Goal: Obtain resource: Download file/media

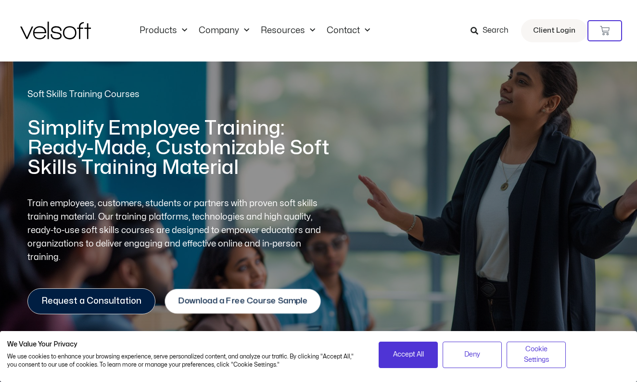
click at [278, 300] on span "Download a Free Course Sample" at bounding box center [242, 301] width 129 height 9
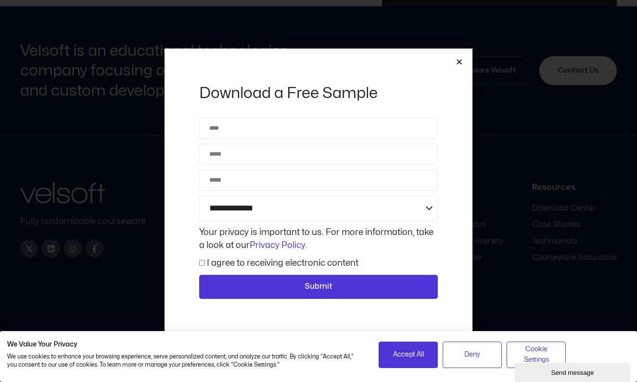
click at [457, 59] on icon "Close" at bounding box center [459, 61] width 7 height 7
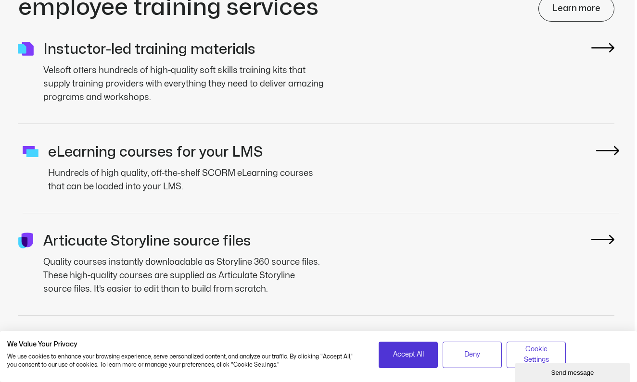
scroll to position [2473, 2]
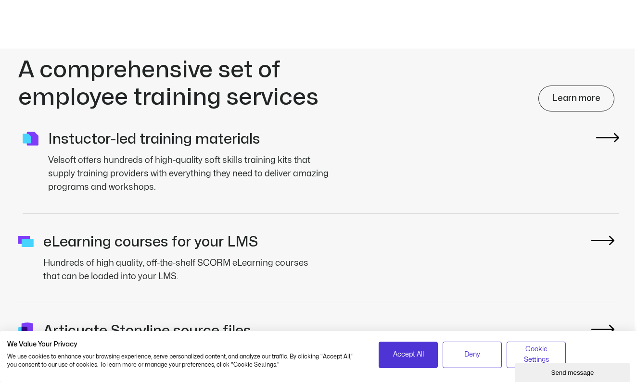
click at [405, 163] on div ".cls-1{fill:#7f3dfa;}.cls-2{fill:#46d4ff;} Instuctor-led training materials Vel…" at bounding box center [321, 163] width 597 height 102
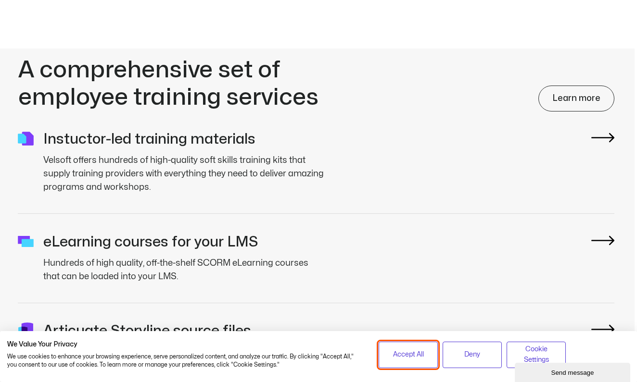
click at [407, 362] on button "Accept All" at bounding box center [408, 355] width 59 height 26
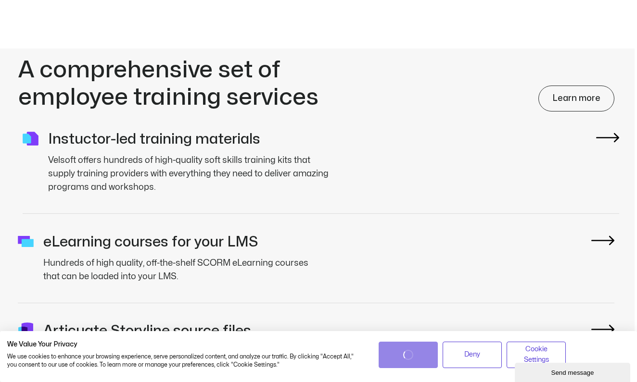
click at [606, 133] on img at bounding box center [607, 138] width 23 height 10
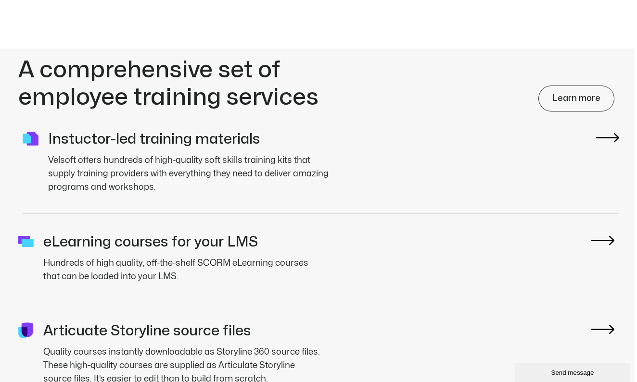
click at [611, 138] on div ".cls-1{fill:#7f3dfa;}.cls-2{fill:#46d4ff;} Instuctor-led training materials Vel…" at bounding box center [321, 163] width 597 height 102
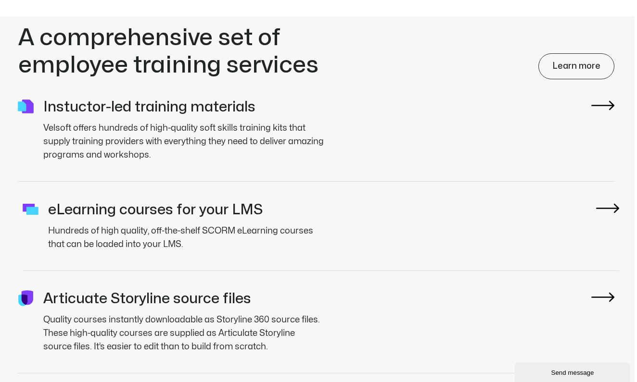
scroll to position [2510, 2]
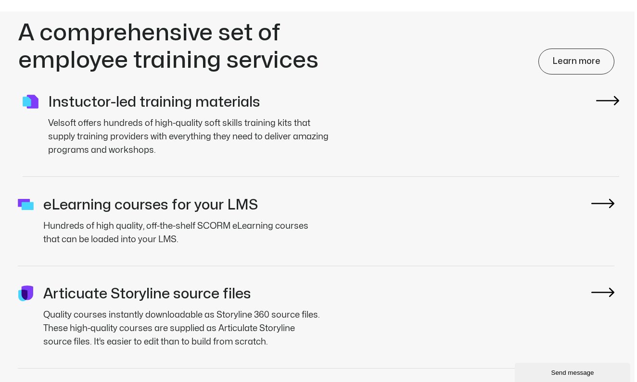
click at [611, 96] on img at bounding box center [607, 101] width 23 height 10
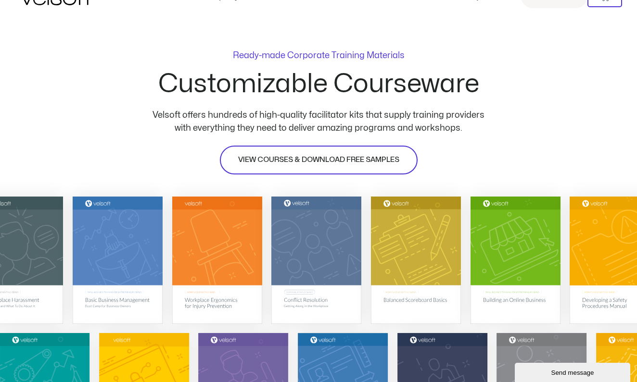
click at [371, 169] on link "VIEW COURSES & DOWNLOAD FREE SAMPLES" at bounding box center [319, 160] width 198 height 29
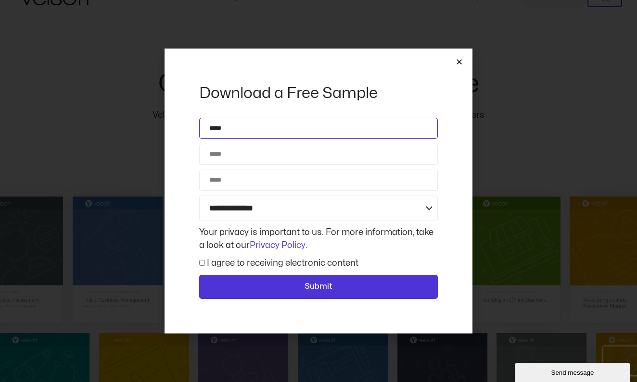
type input "*****"
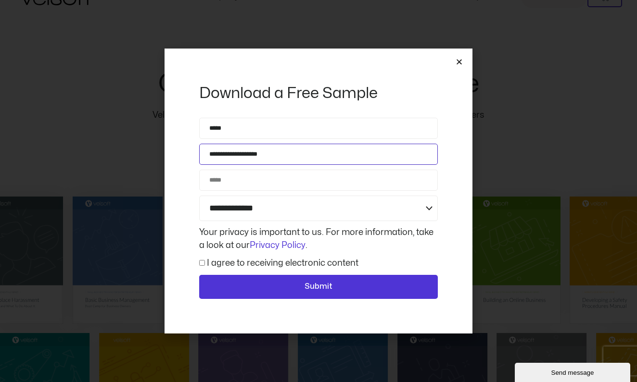
type input "**********"
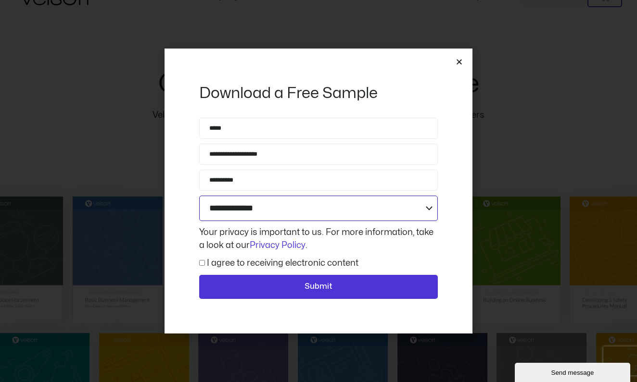
select select "**********"
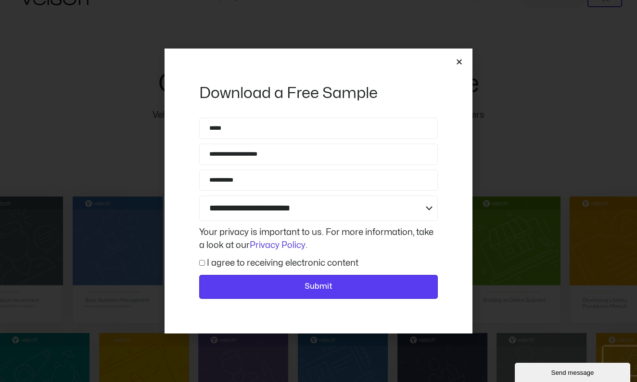
click at [237, 280] on button "Submit" at bounding box center [318, 287] width 239 height 24
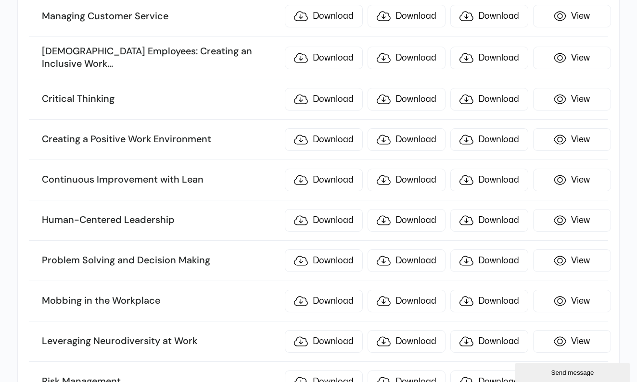
scroll to position [1369, 0]
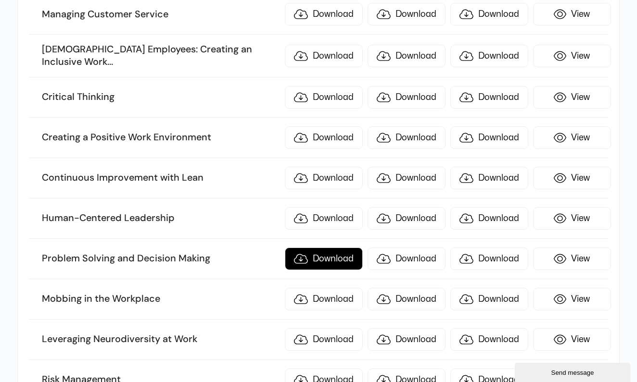
click at [319, 252] on link "Download" at bounding box center [324, 259] width 78 height 23
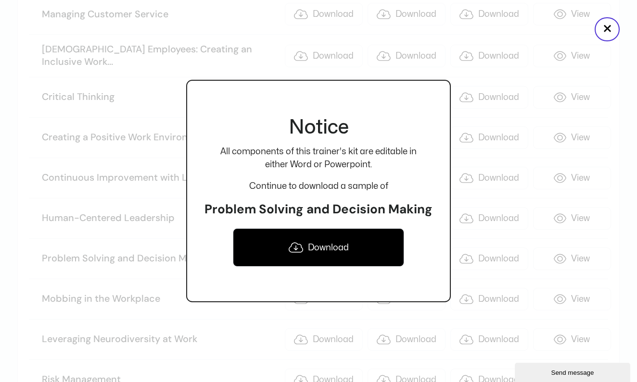
click at [325, 245] on link "Download" at bounding box center [318, 248] width 171 height 38
click at [613, 29] on button "×" at bounding box center [607, 29] width 25 height 24
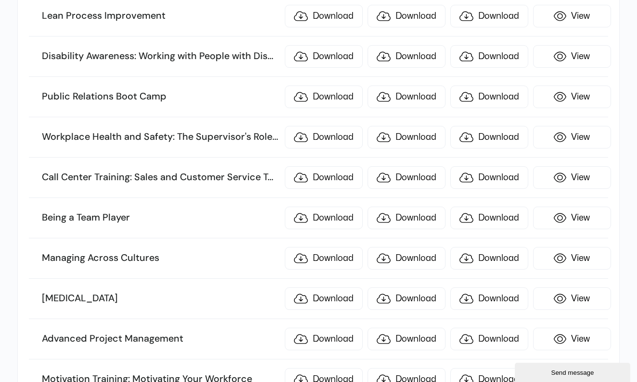
scroll to position [1896, 0]
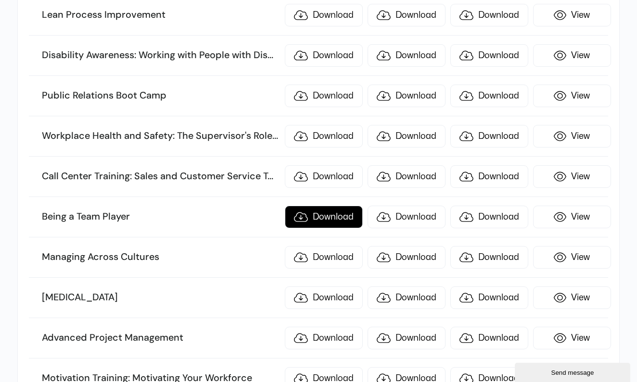
click at [326, 212] on link "Download" at bounding box center [324, 217] width 78 height 23
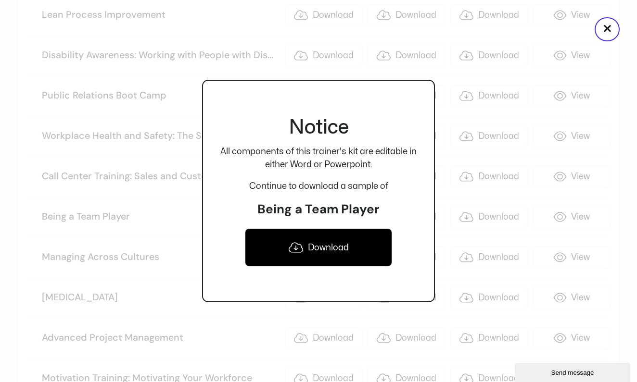
click at [322, 246] on link "Download" at bounding box center [318, 248] width 147 height 38
click at [609, 27] on button "×" at bounding box center [607, 29] width 25 height 24
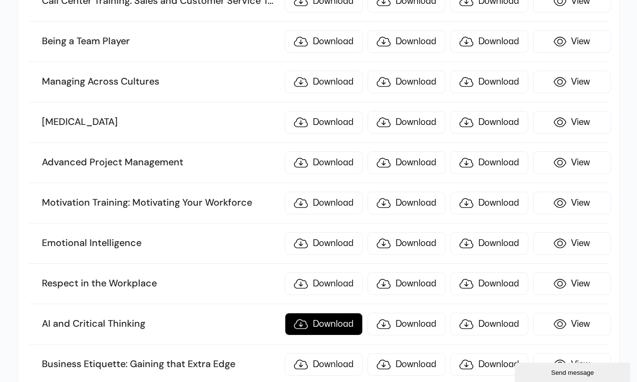
scroll to position [2075, 0]
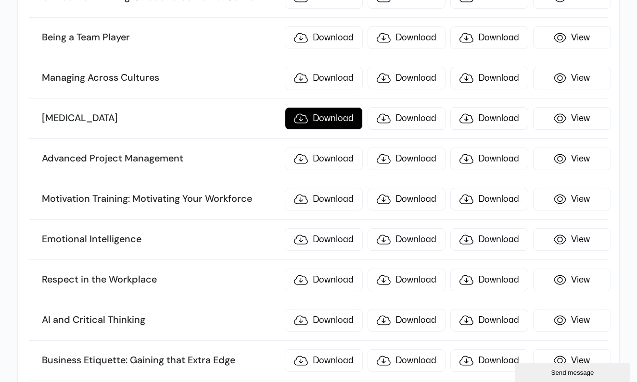
click at [313, 113] on link "Download" at bounding box center [324, 118] width 78 height 23
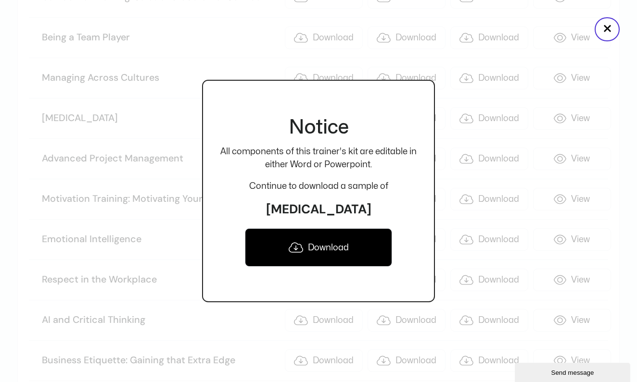
click at [330, 238] on link "Download" at bounding box center [318, 248] width 147 height 38
click at [612, 25] on button "×" at bounding box center [607, 29] width 25 height 24
